Goal: Information Seeking & Learning: Learn about a topic

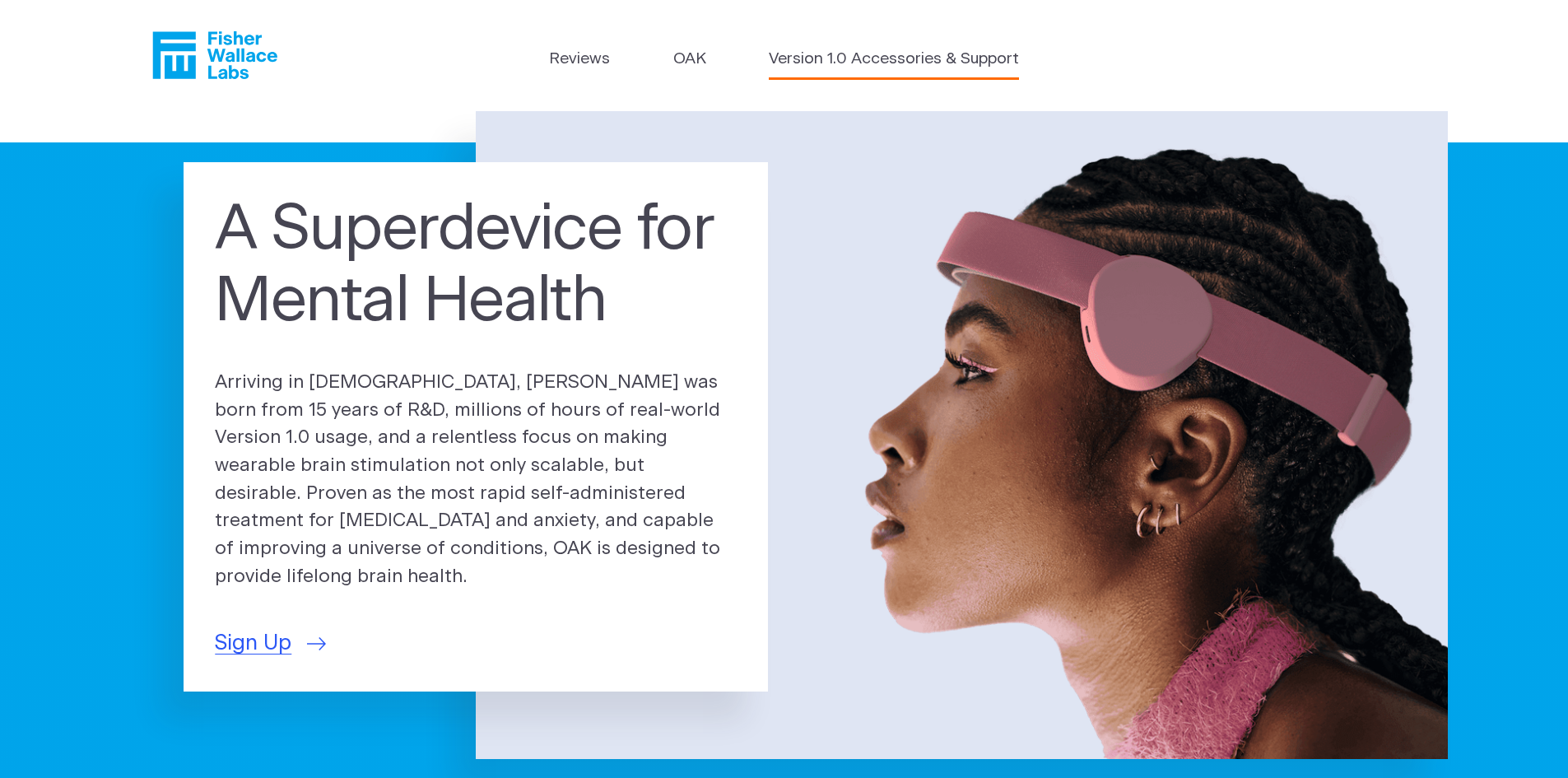
click at [854, 57] on link "Version 1.0 Accessories & Support" at bounding box center [893, 60] width 250 height 24
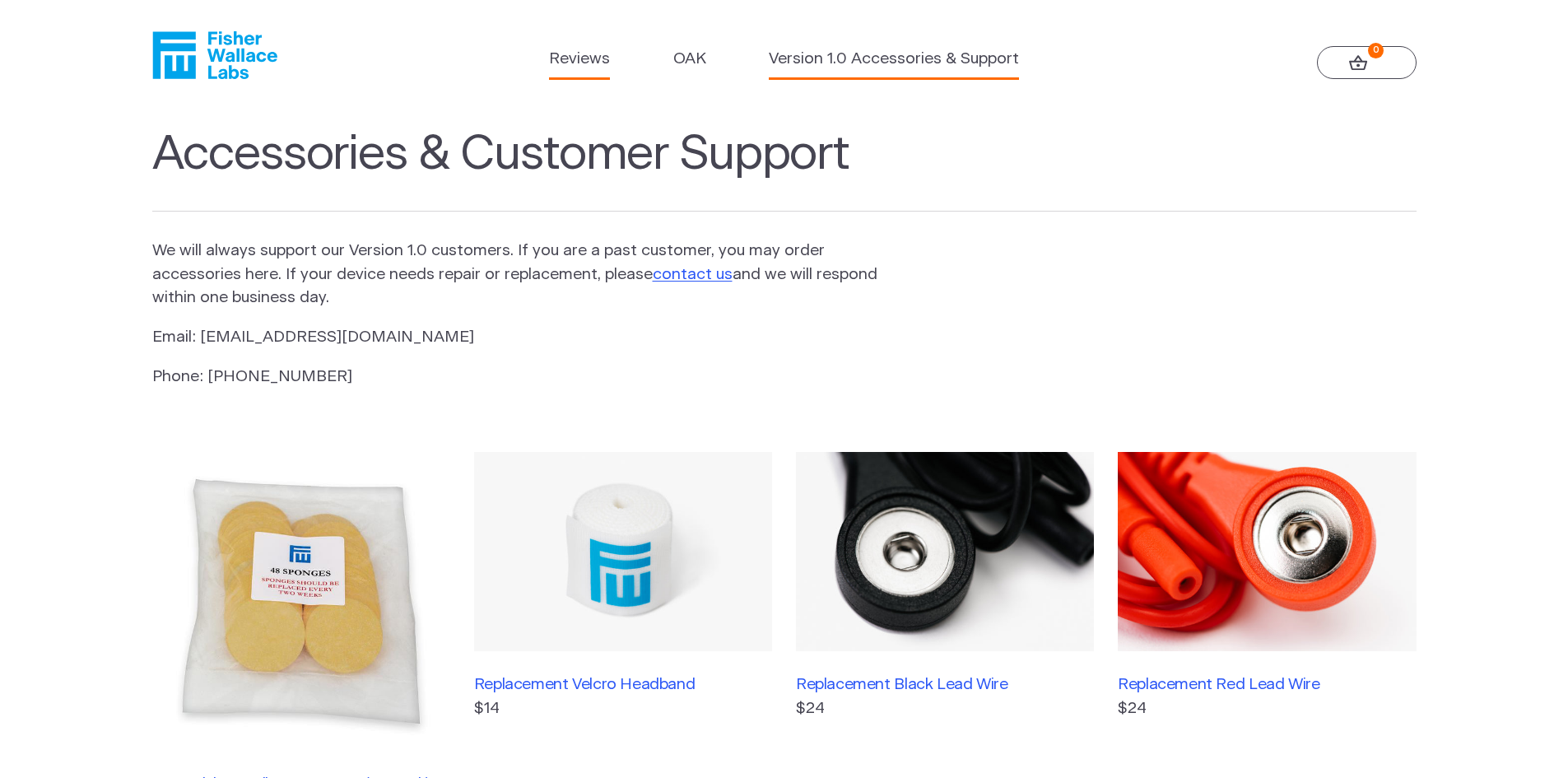
click at [601, 53] on link "Reviews" at bounding box center [579, 60] width 61 height 24
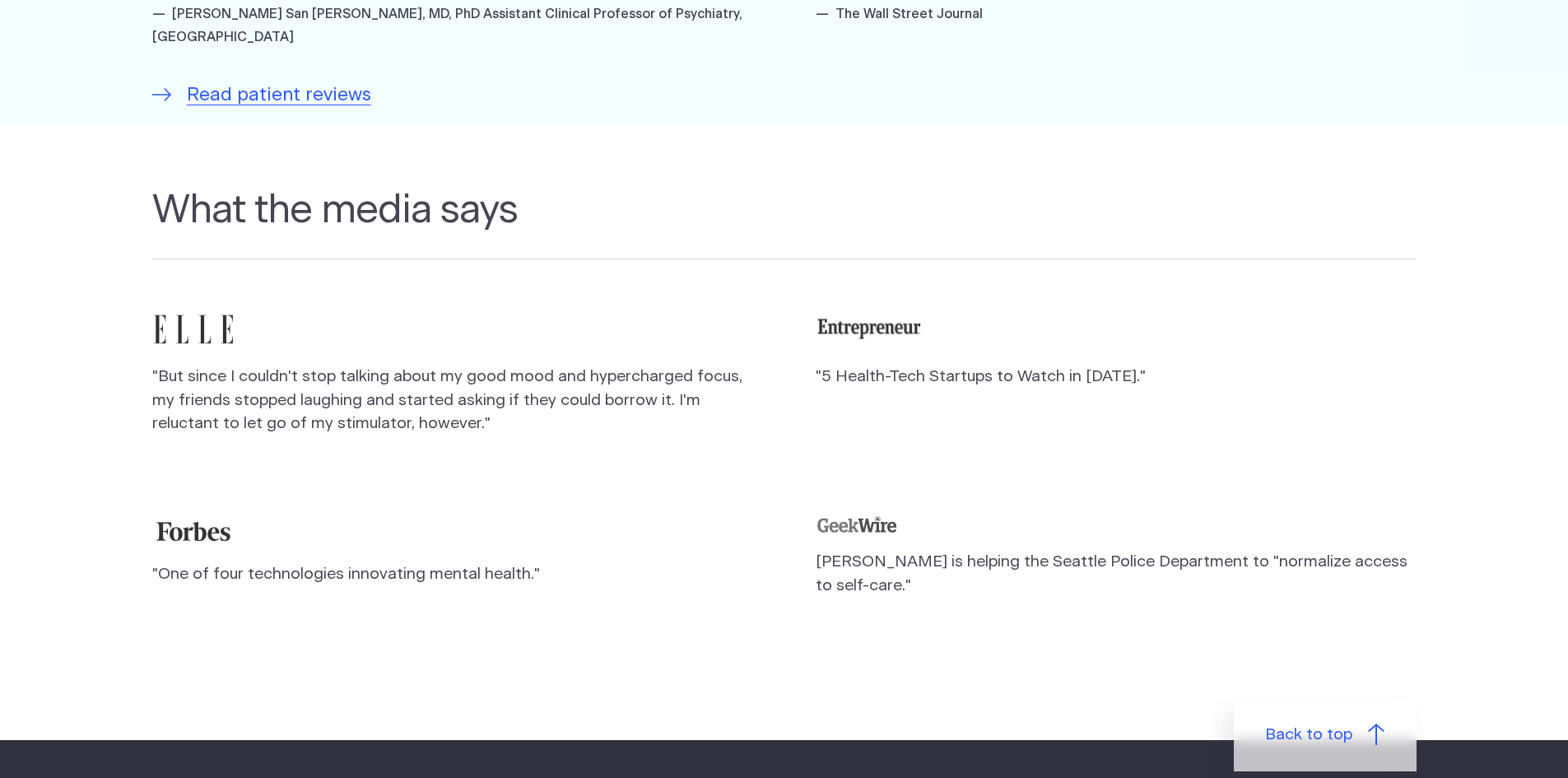
scroll to position [1400, 0]
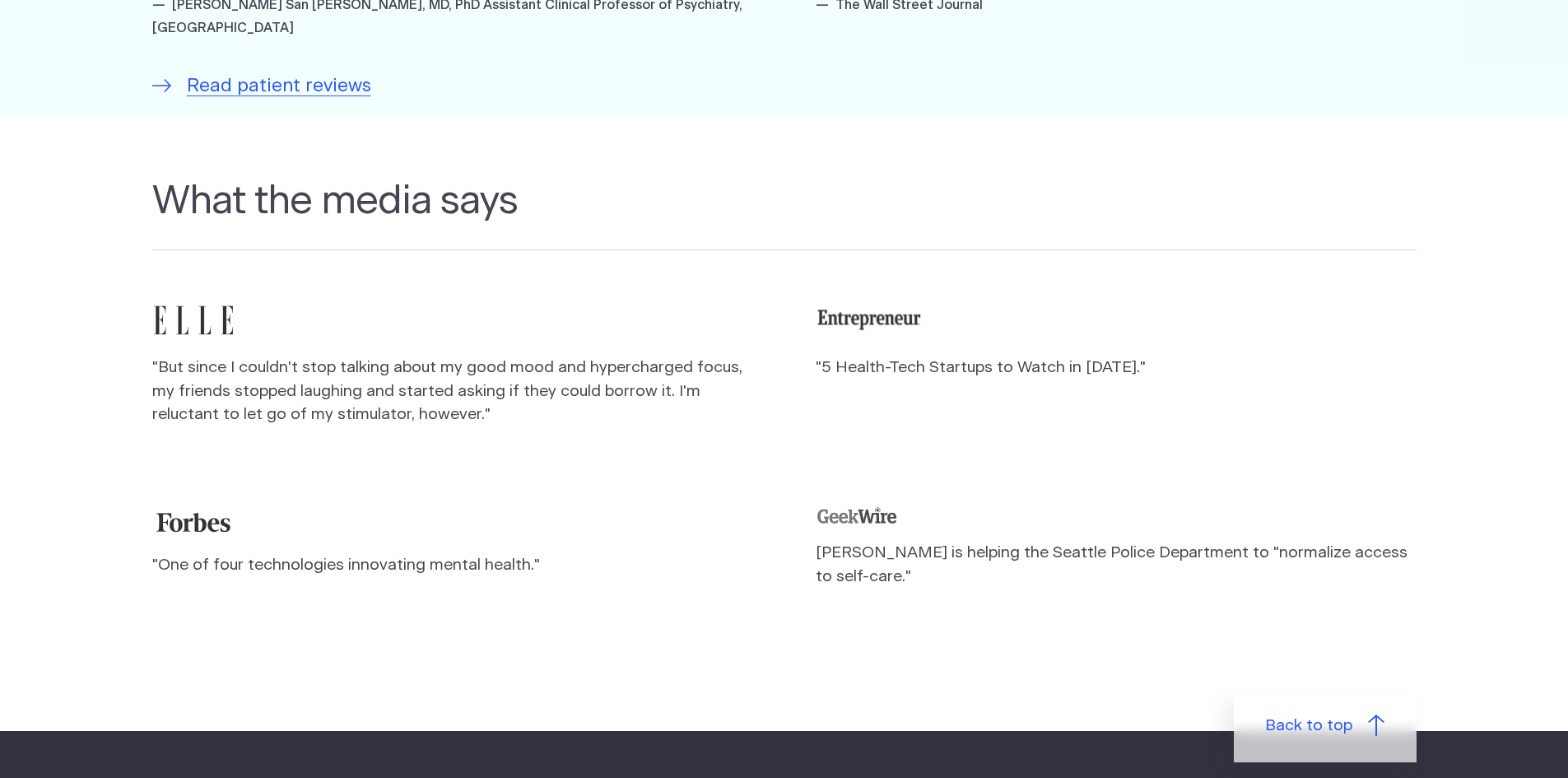
click at [197, 506] on img at bounding box center [194, 522] width 83 height 32
click at [208, 554] on p ""One of four technologies innovating mental health."" at bounding box center [452, 566] width 600 height 24
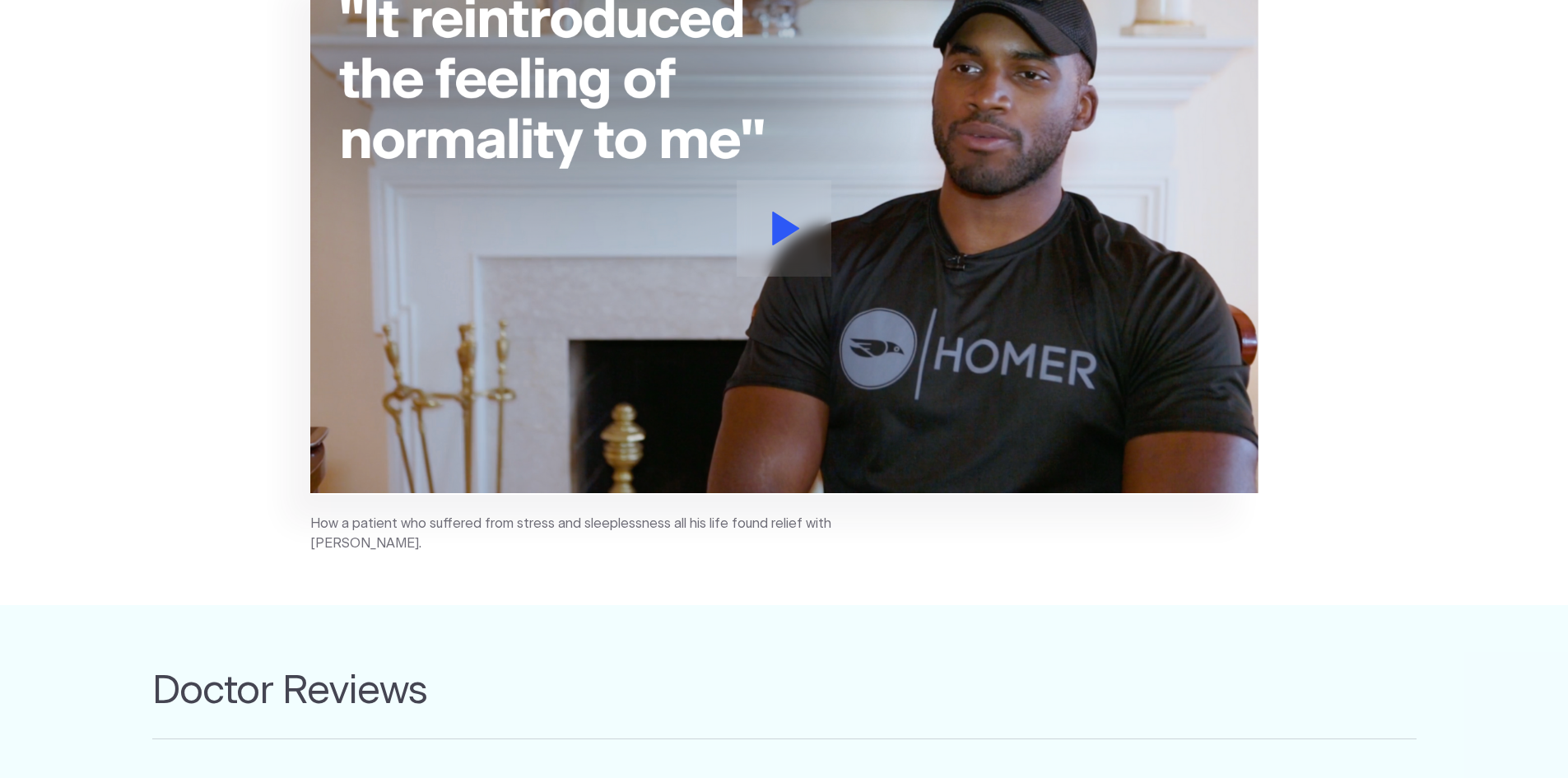
scroll to position [412, 0]
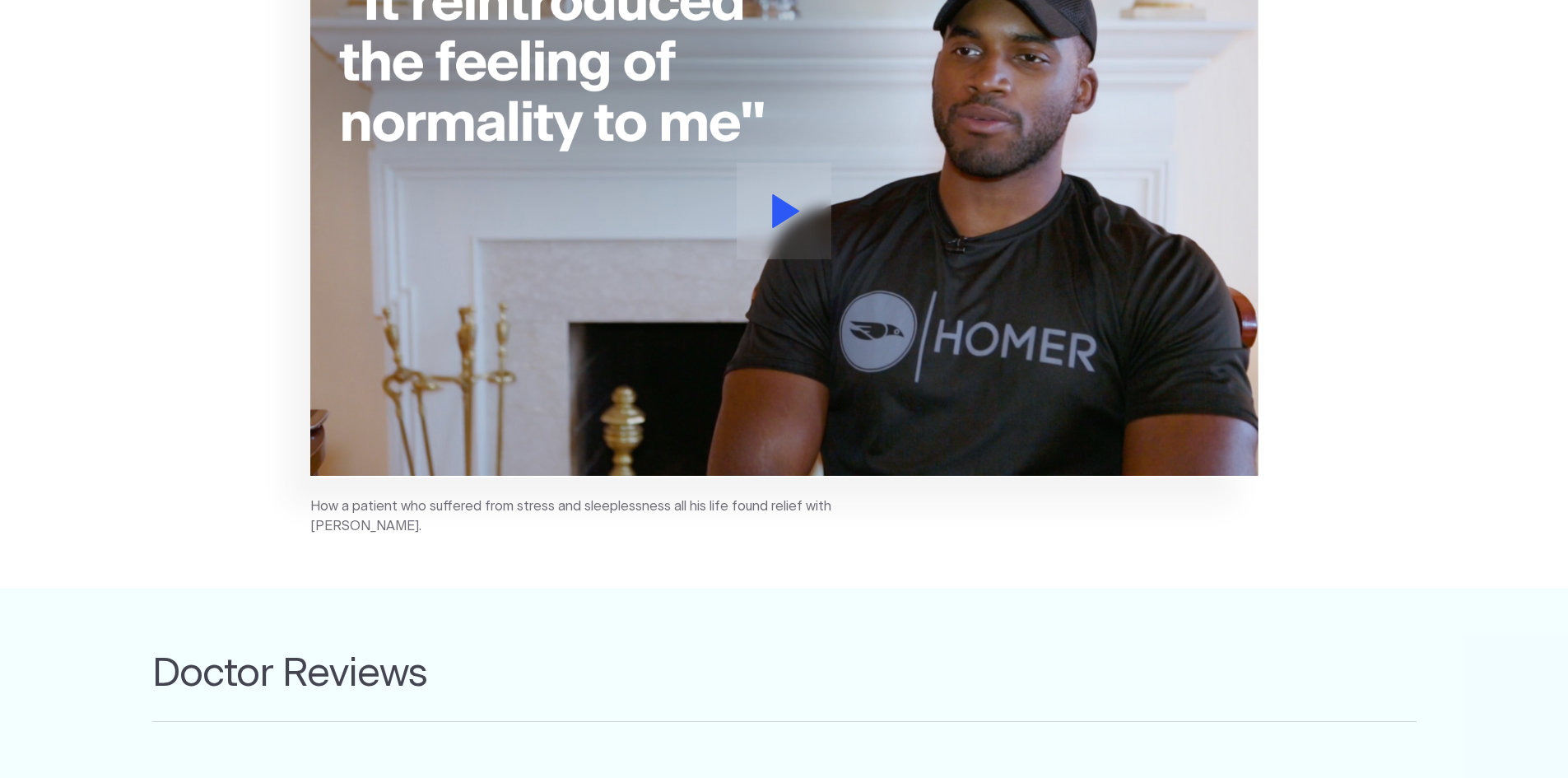
click at [796, 214] on icon at bounding box center [786, 211] width 28 height 34
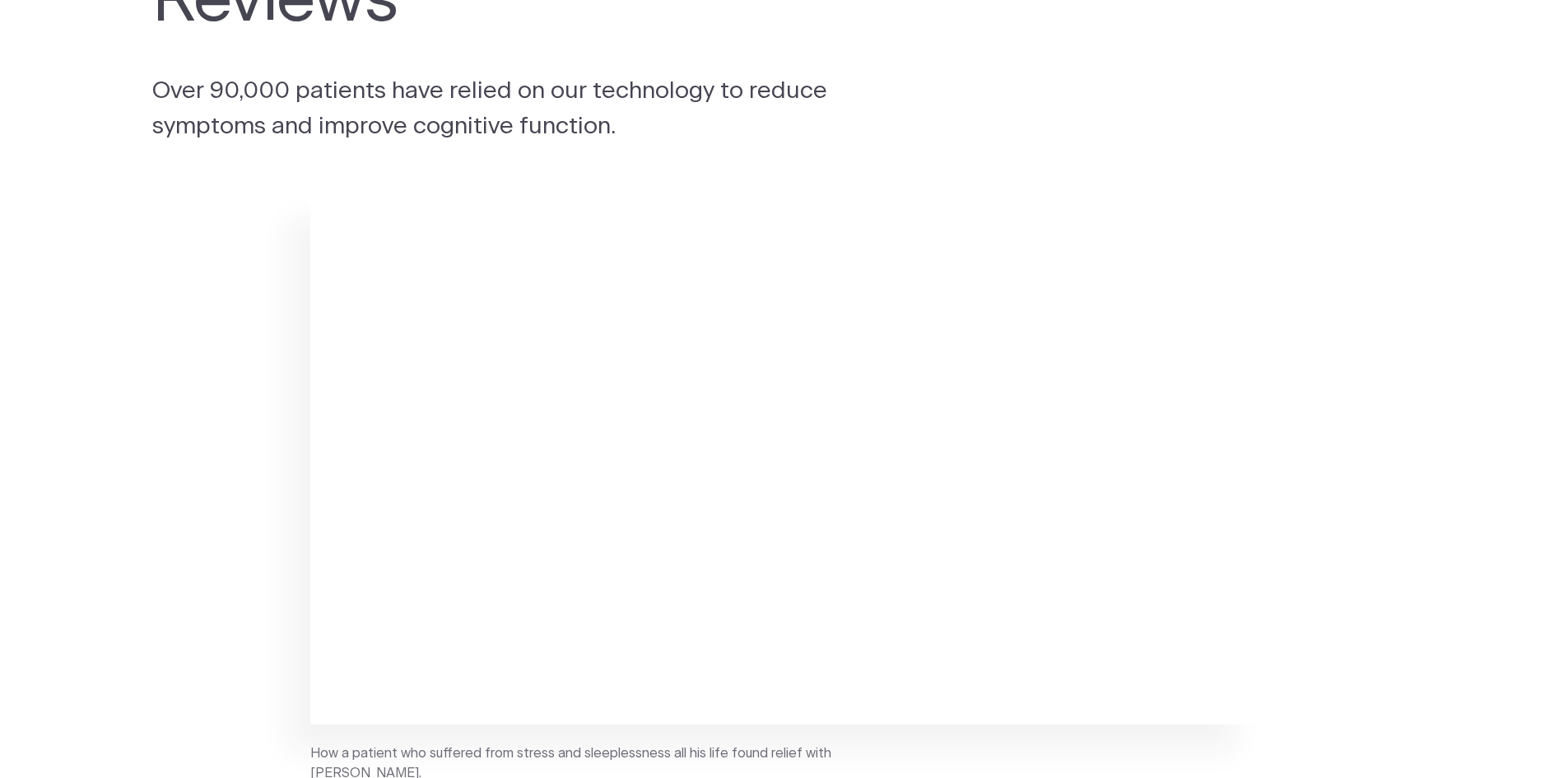
scroll to position [0, 0]
